Goal: Task Accomplishment & Management: Use online tool/utility

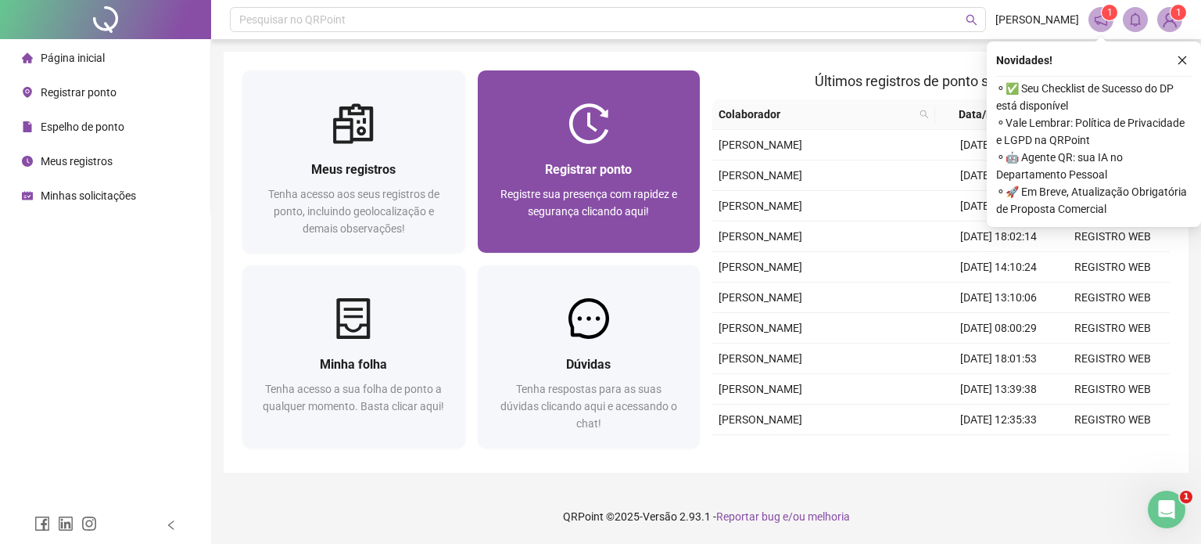
click at [585, 170] on span "Registrar ponto" at bounding box center [588, 169] width 87 height 15
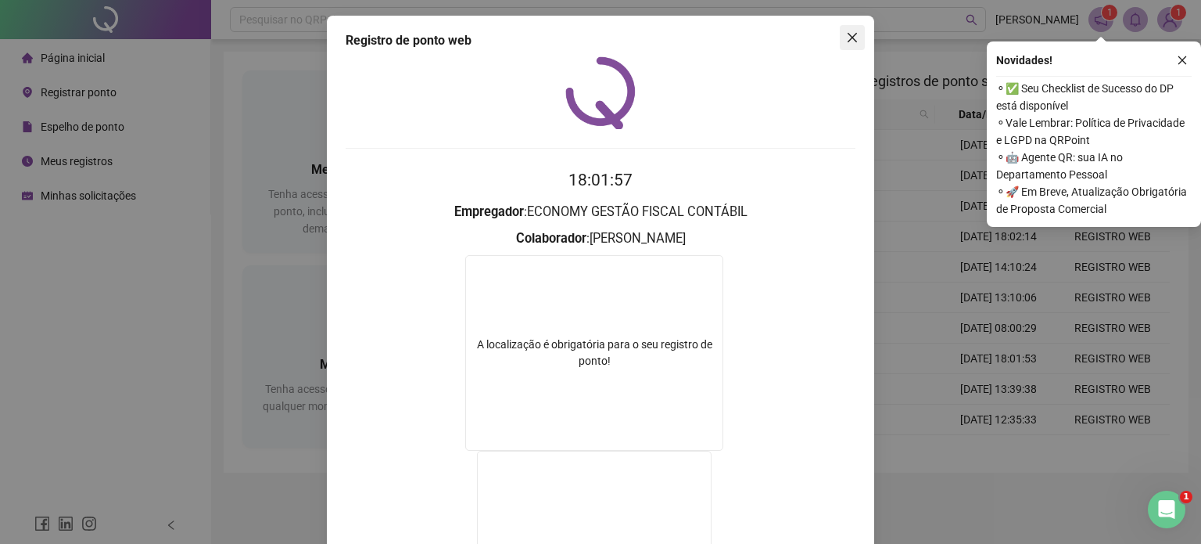
click at [848, 41] on icon "close" at bounding box center [852, 37] width 9 height 9
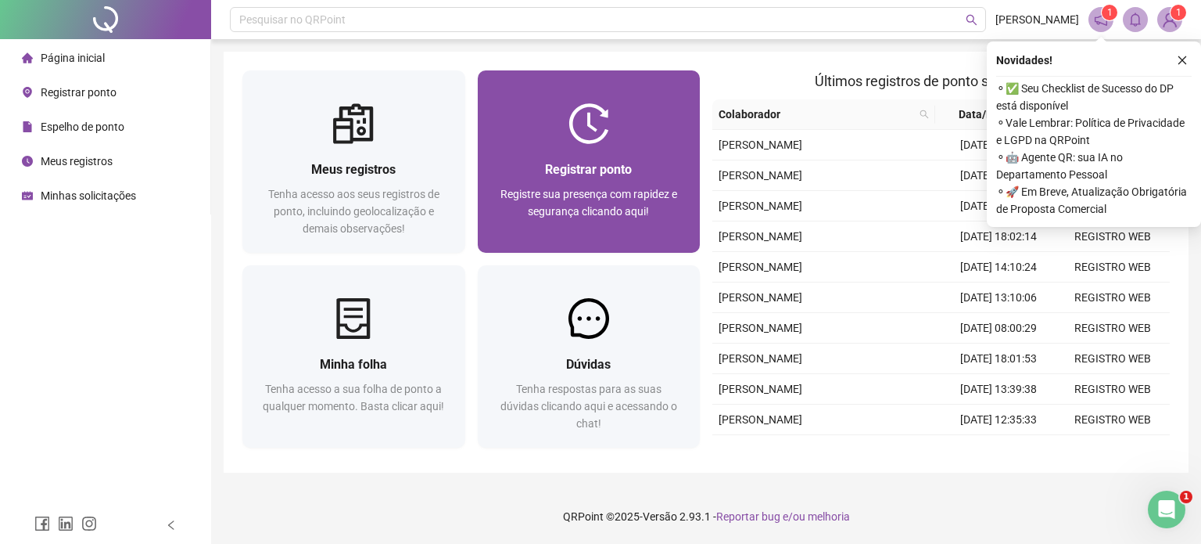
click at [628, 160] on div "Registrar ponto" at bounding box center [589, 170] width 185 height 20
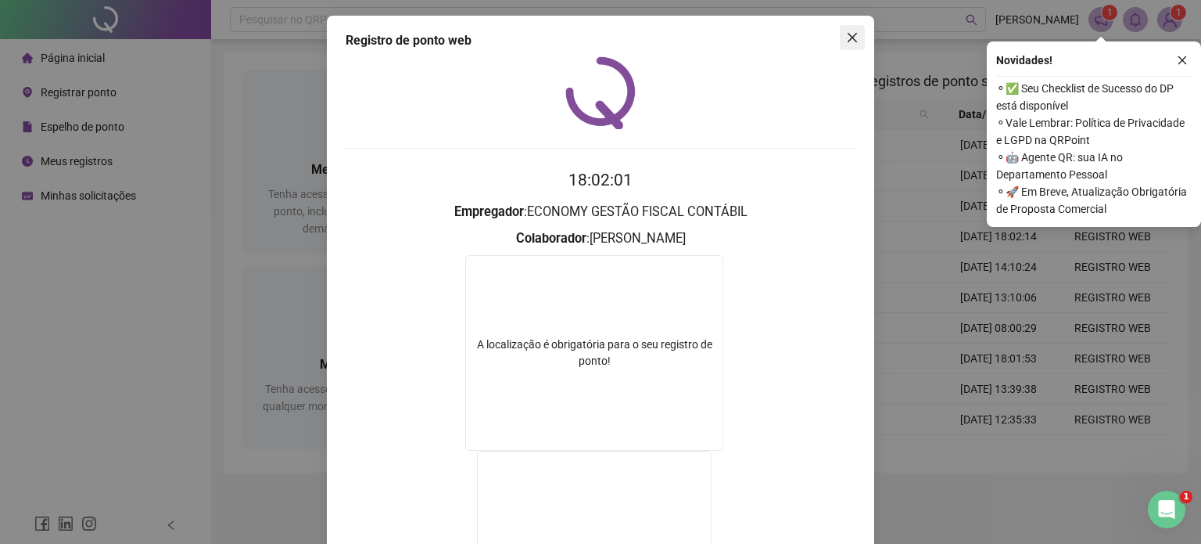
click at [846, 36] on icon "close" at bounding box center [852, 37] width 13 height 13
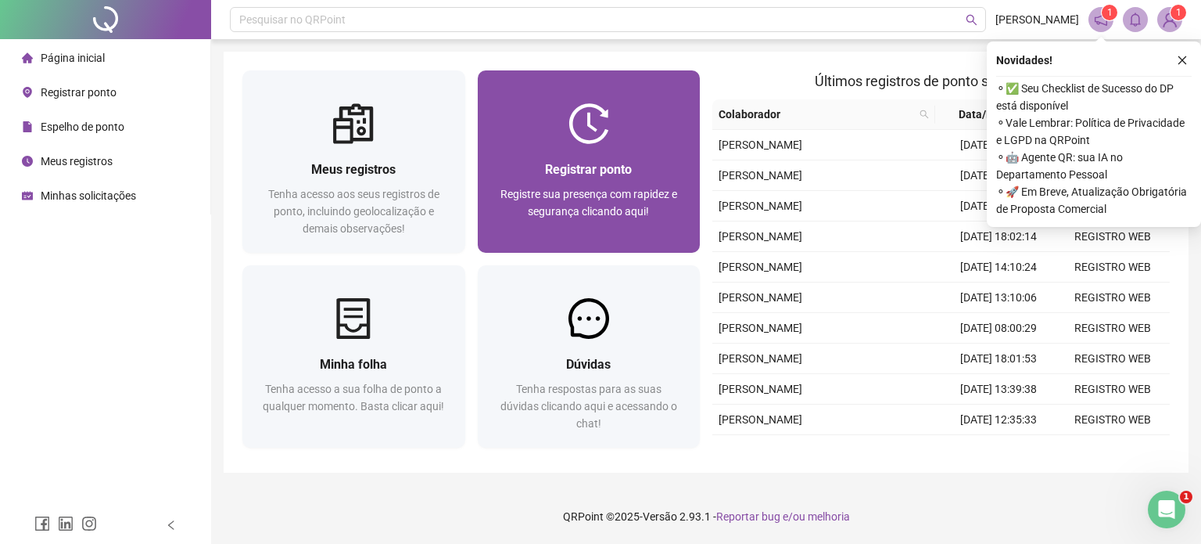
click at [540, 226] on div "Registre sua presença com rapidez e segurança clicando aqui!" at bounding box center [589, 211] width 185 height 52
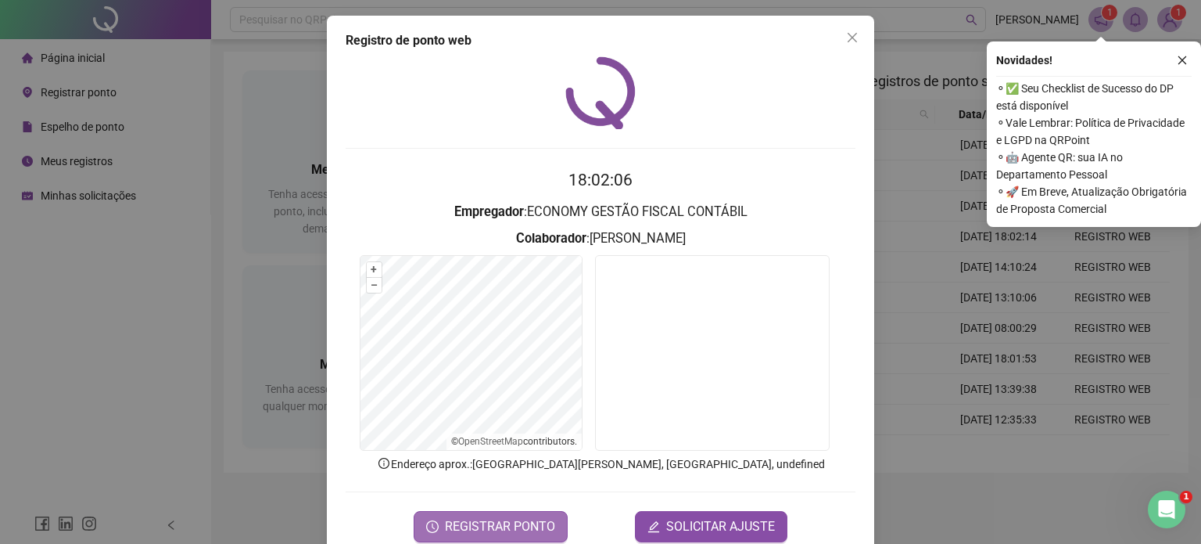
click at [461, 526] on span "REGISTRAR PONTO" at bounding box center [500, 526] width 110 height 19
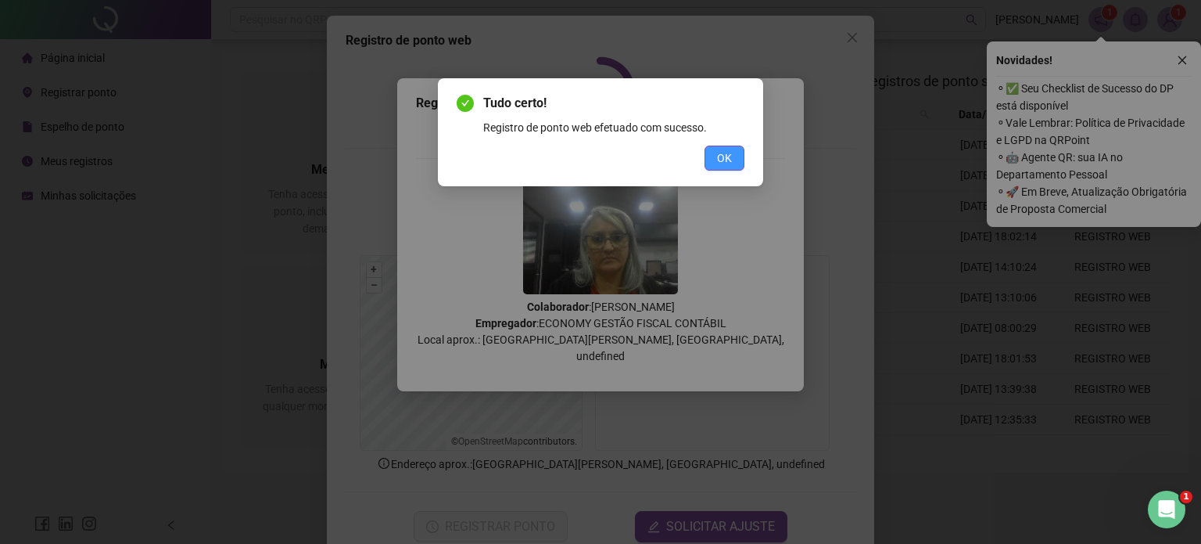
click at [725, 155] on span "OK" at bounding box center [724, 157] width 15 height 17
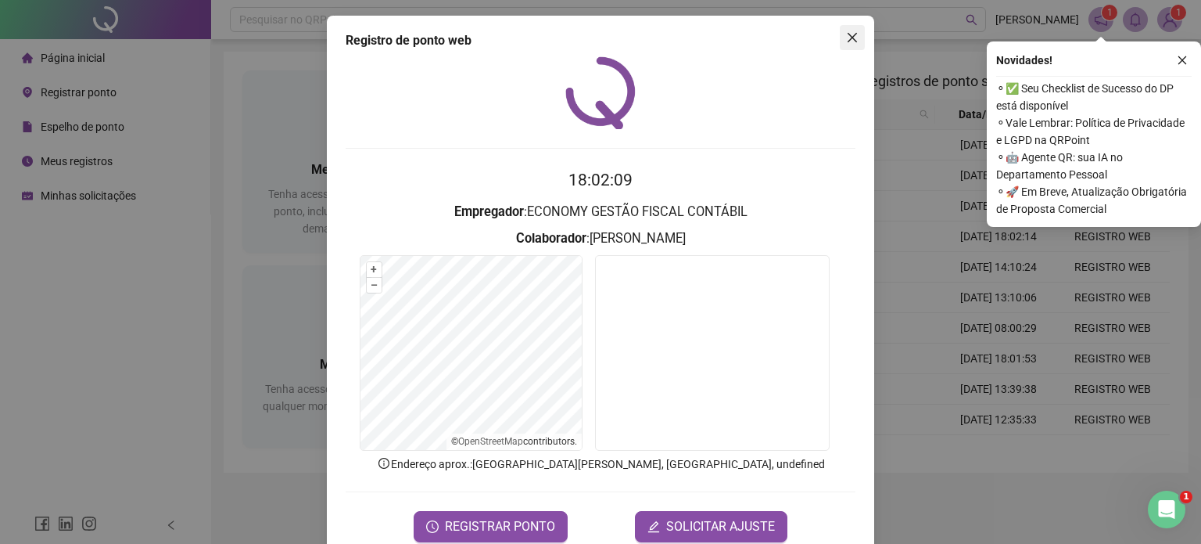
click at [846, 37] on icon "close" at bounding box center [852, 37] width 13 height 13
